Goal: Transaction & Acquisition: Purchase product/service

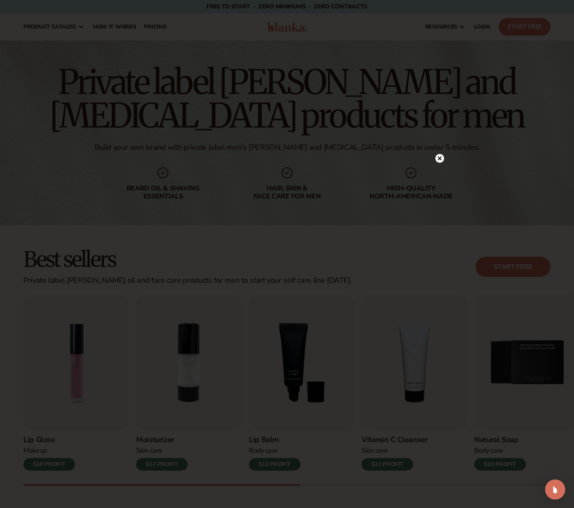
click at [441, 158] on circle at bounding box center [439, 158] width 9 height 9
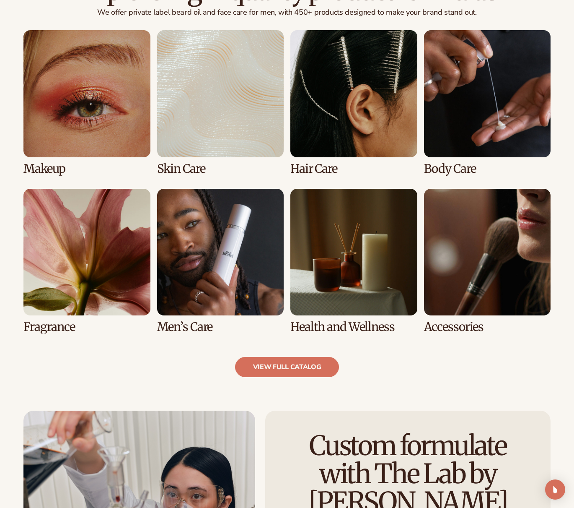
scroll to position [609, 0]
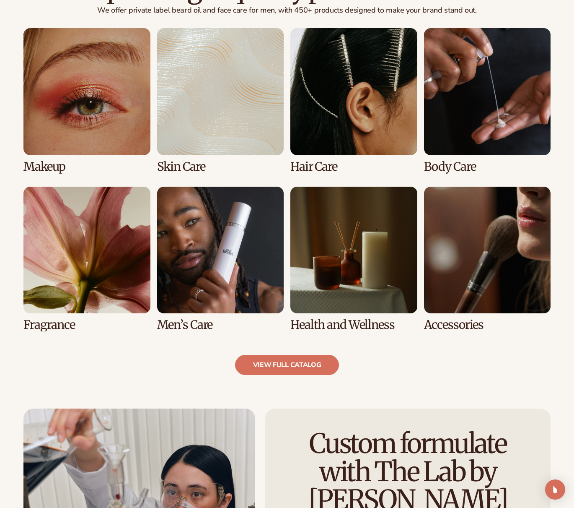
click at [231, 278] on link "6 / 8" at bounding box center [220, 259] width 127 height 145
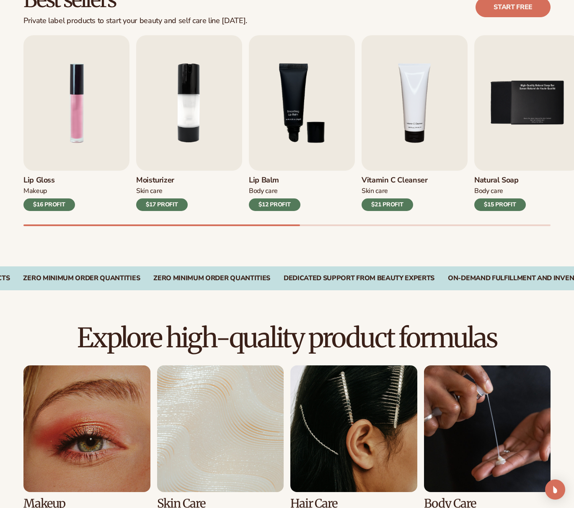
scroll to position [263, 0]
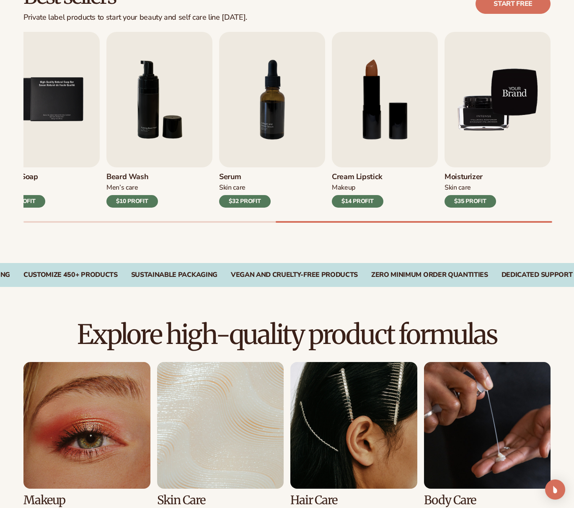
click at [477, 129] on img "9 / 9" at bounding box center [498, 99] width 106 height 135
click at [484, 127] on img "9 / 9" at bounding box center [498, 99] width 106 height 135
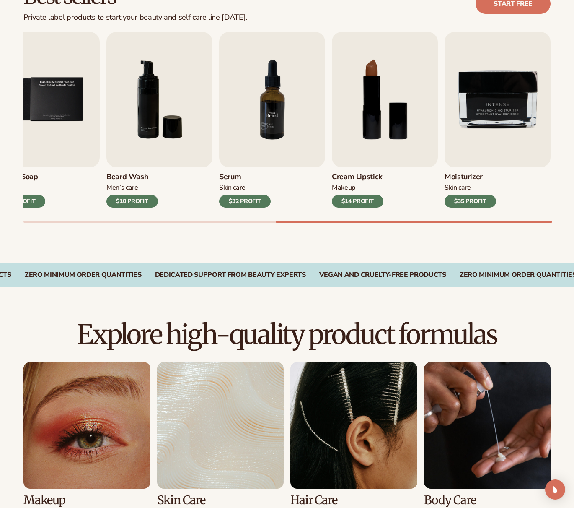
click at [274, 122] on img "7 / 9" at bounding box center [272, 99] width 106 height 135
click at [252, 194] on div "Serum [MEDICAL_DATA] $32 PROFIT" at bounding box center [272, 187] width 106 height 40
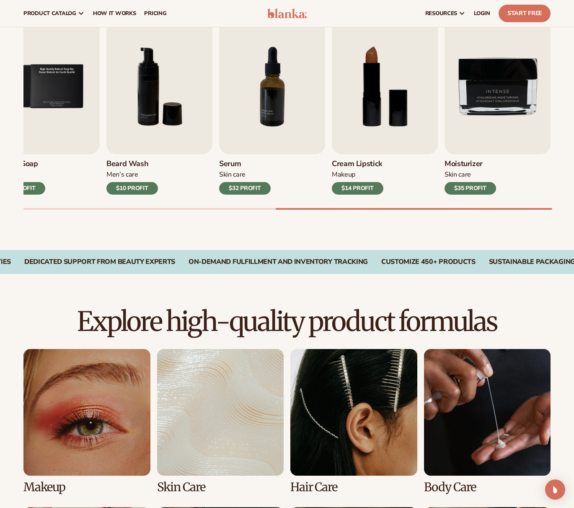
scroll to position [207, 0]
